Goal: Task Accomplishment & Management: Manage account settings

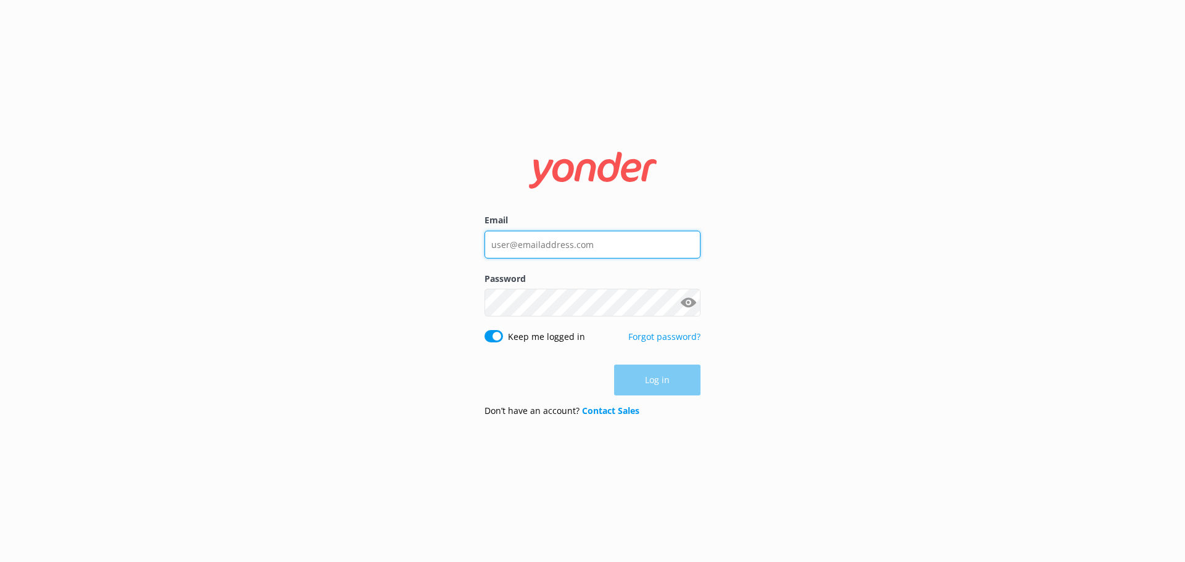
type input "[EMAIL_ADDRESS][DOMAIN_NAME]"
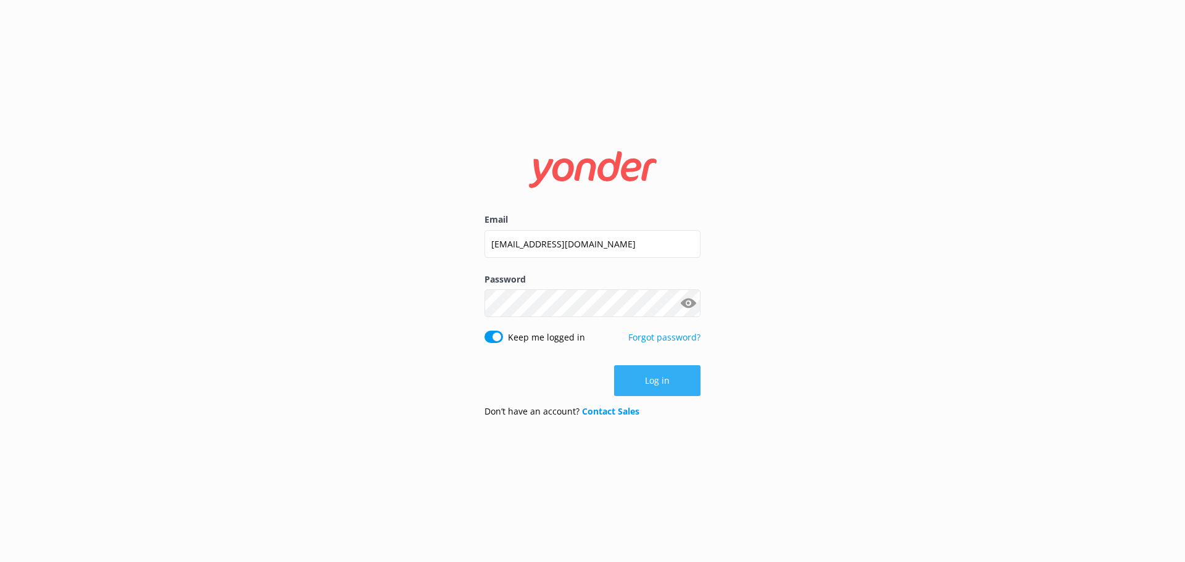
click at [682, 387] on button "Log in" at bounding box center [657, 380] width 86 height 31
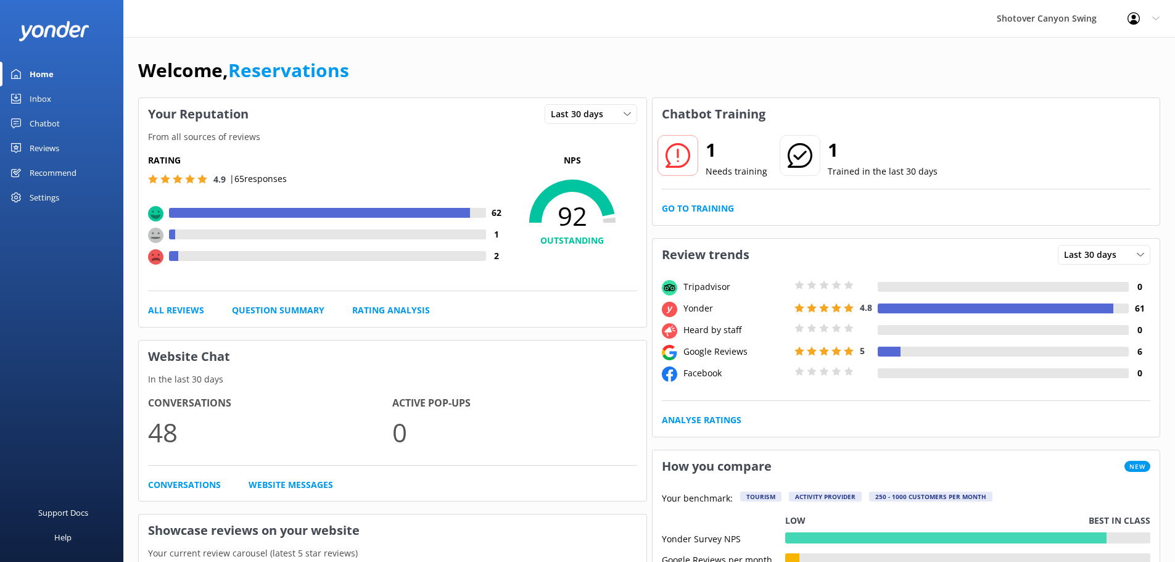
click at [54, 89] on link "Inbox" at bounding box center [61, 98] width 123 height 25
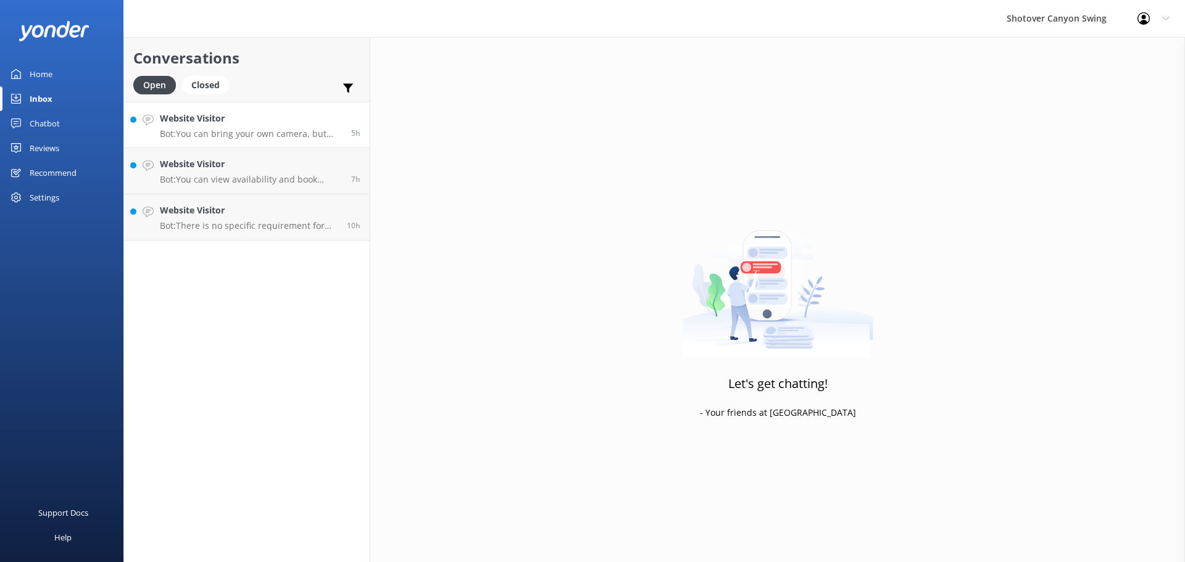
click at [209, 128] on div "Website Visitor Bot: You can bring your own camera, but you'll need to have you…" at bounding box center [251, 125] width 182 height 27
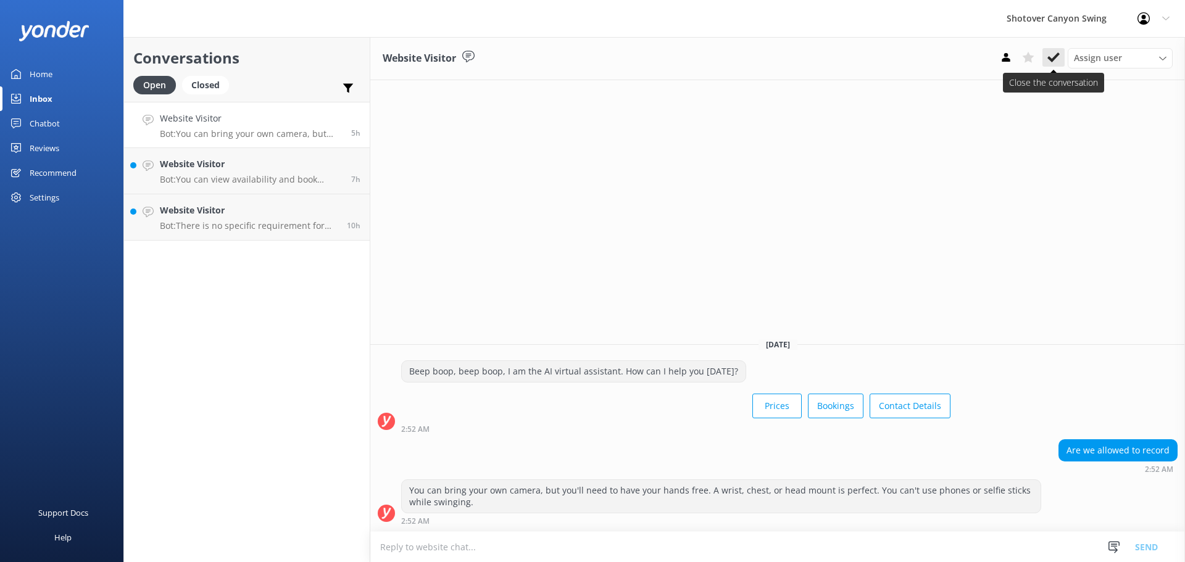
click at [1055, 65] on button at bounding box center [1053, 57] width 22 height 19
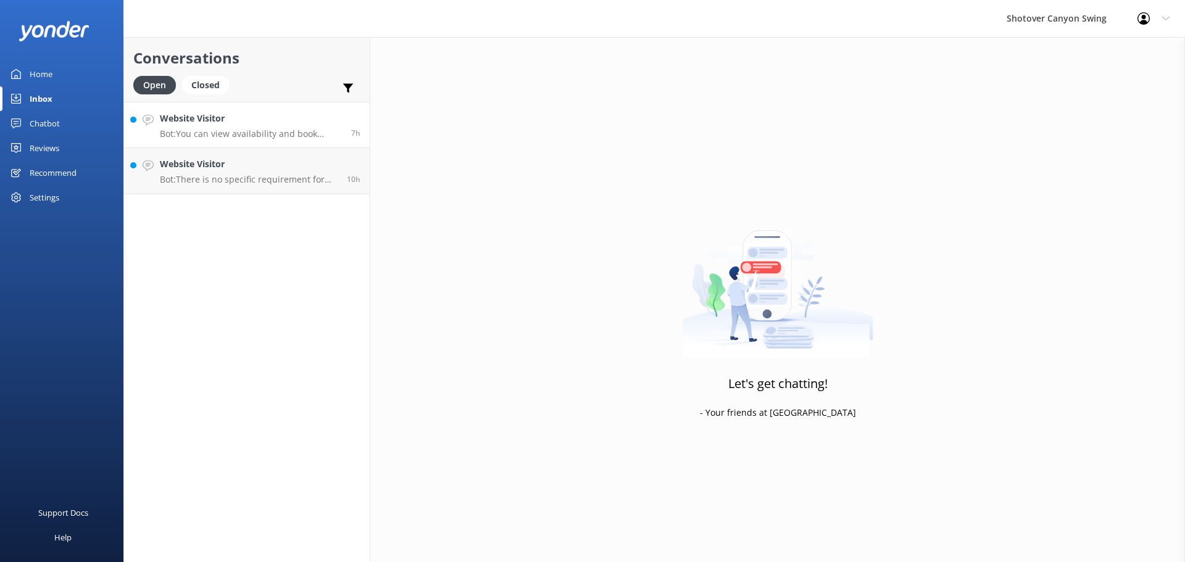
click at [258, 133] on p "Bot: You can view availability and book online at [URL][DOMAIN_NAME]. Alternati…" at bounding box center [251, 133] width 182 height 11
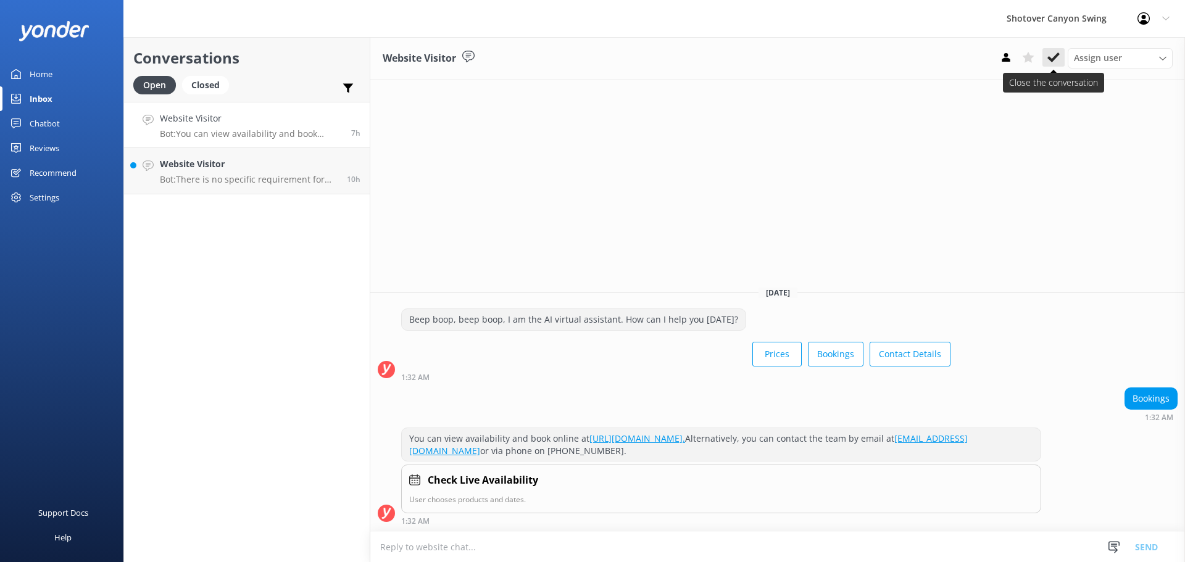
click at [1054, 65] on button at bounding box center [1053, 57] width 22 height 19
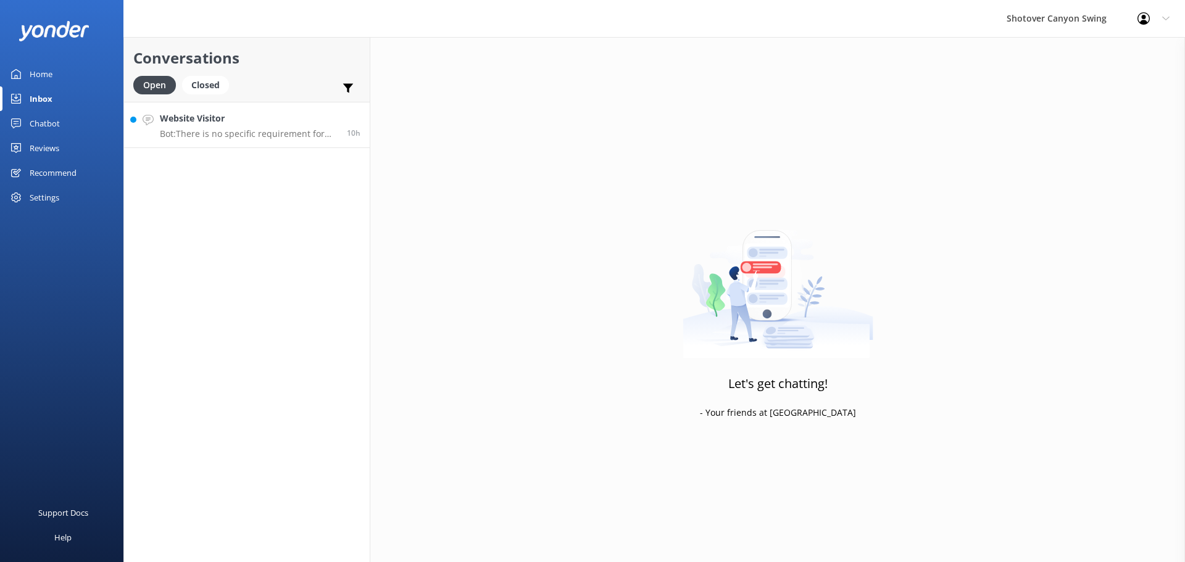
click at [199, 130] on p "Bot: There is no specific requirement for the weight difference between partici…" at bounding box center [249, 133] width 178 height 11
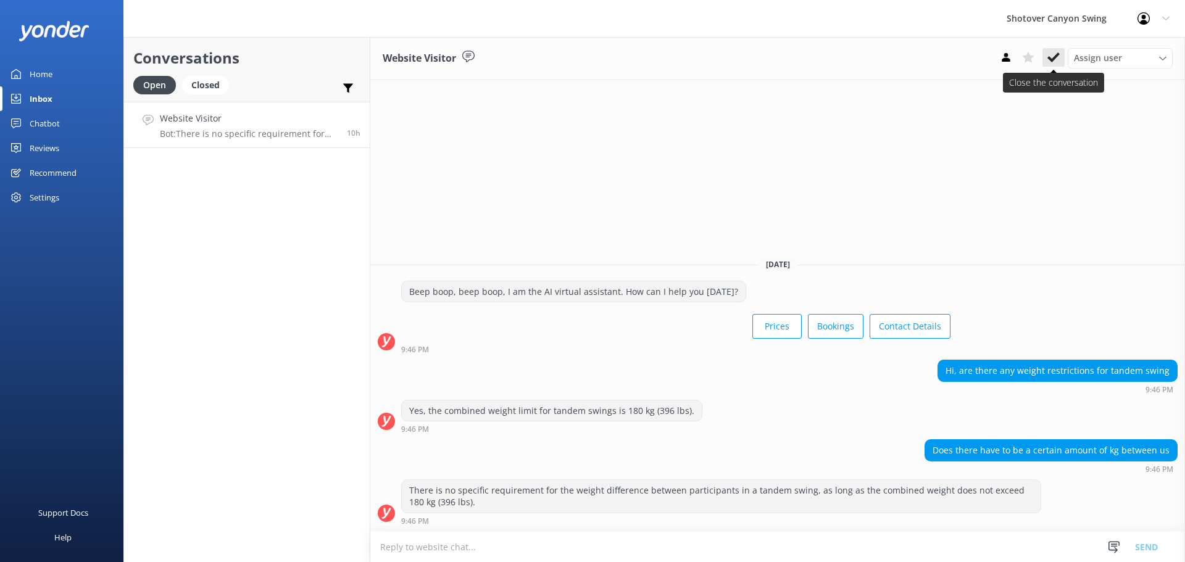
click at [1050, 54] on icon at bounding box center [1053, 57] width 12 height 12
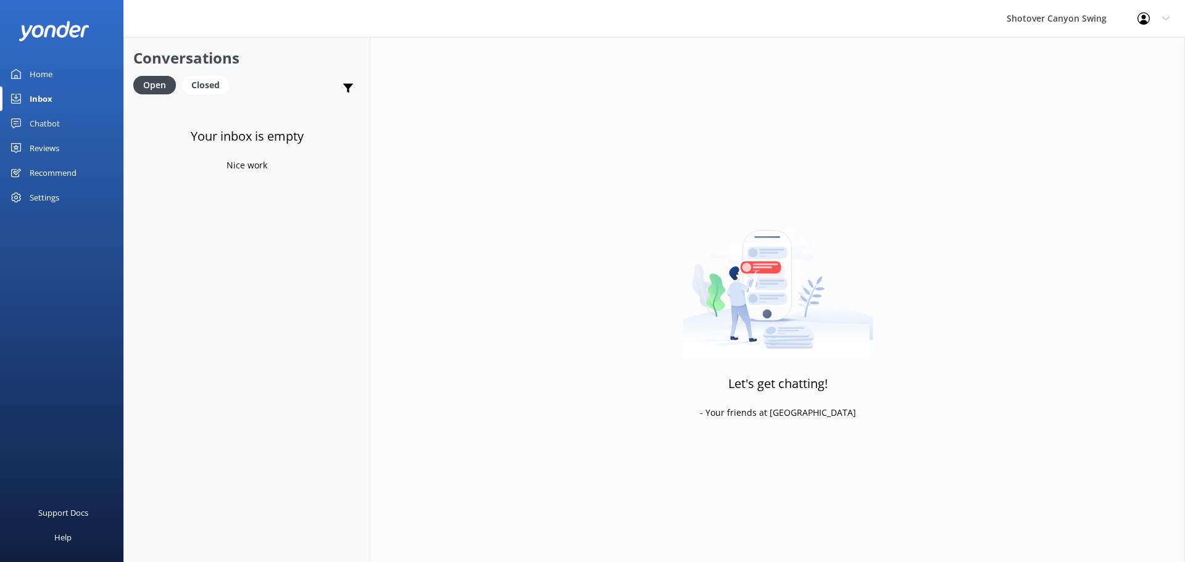
click at [59, 147] on div "Reviews" at bounding box center [45, 148] width 30 height 25
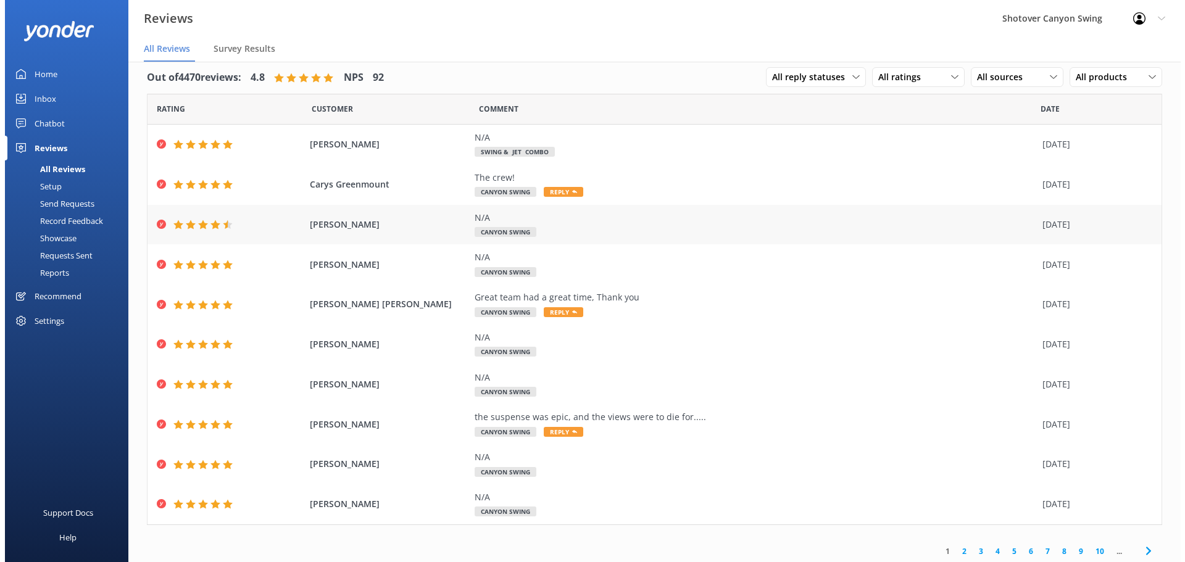
scroll to position [15, 0]
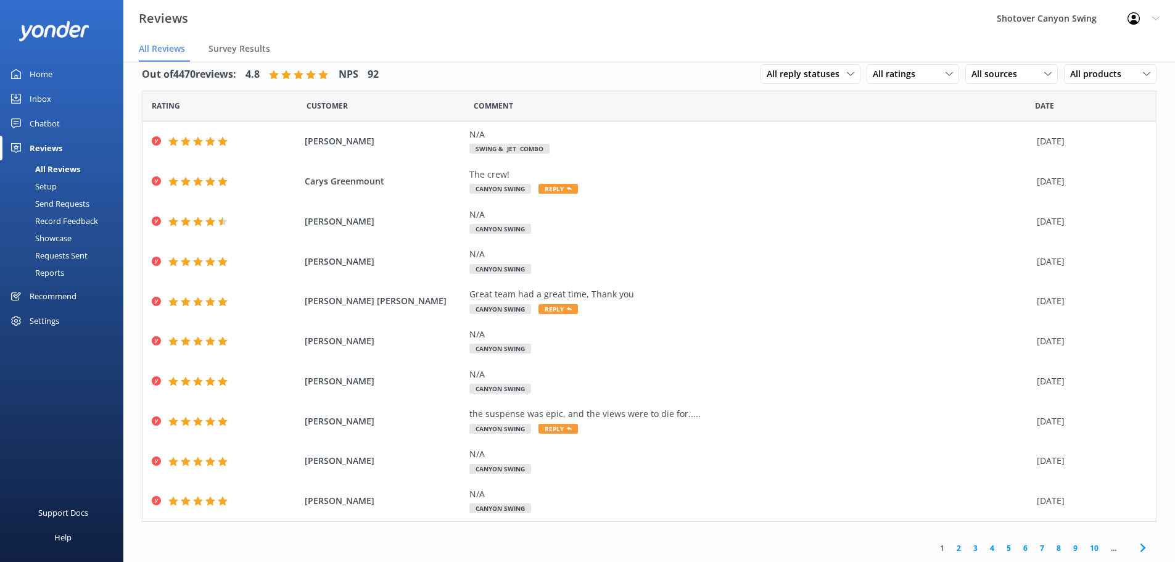
click at [39, 99] on div "Inbox" at bounding box center [41, 98] width 22 height 25
